Goal: Task Accomplishment & Management: Use online tool/utility

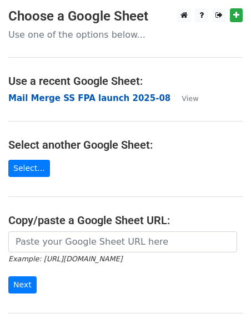
click at [79, 99] on strong "Mail Merge SS FPA launch 2025-08" at bounding box center [89, 98] width 162 height 10
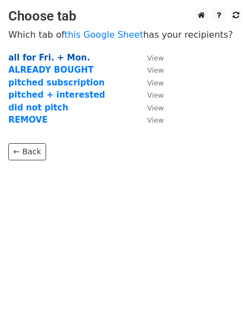
click at [44, 56] on strong "all for Fri. + Mon." at bounding box center [49, 58] width 82 height 10
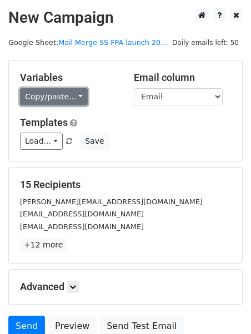
click at [39, 97] on link "Copy/paste..." at bounding box center [54, 96] width 68 height 17
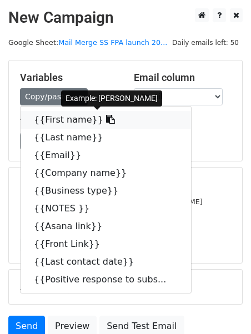
click at [66, 122] on link "{{First name}}" at bounding box center [106, 120] width 170 height 18
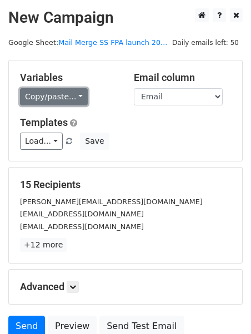
click at [71, 98] on link "Copy/paste..." at bounding box center [54, 96] width 68 height 17
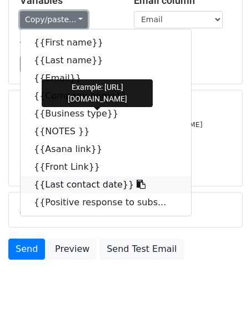
scroll to position [80, 0]
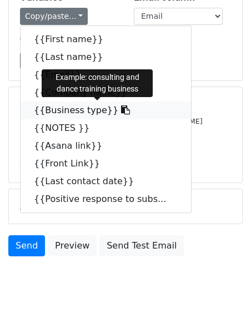
click at [89, 107] on link "{{Business type}}" at bounding box center [106, 111] width 170 height 18
